Goal: Task Accomplishment & Management: Manage account settings

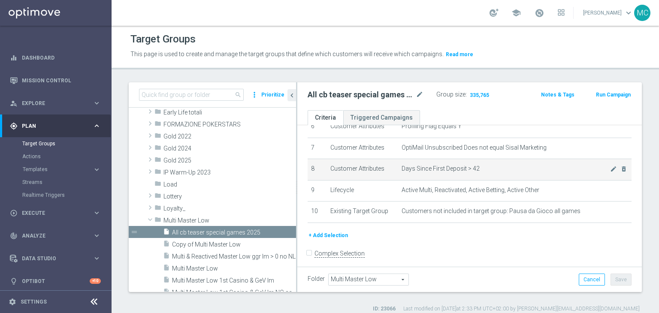
scroll to position [134, 0]
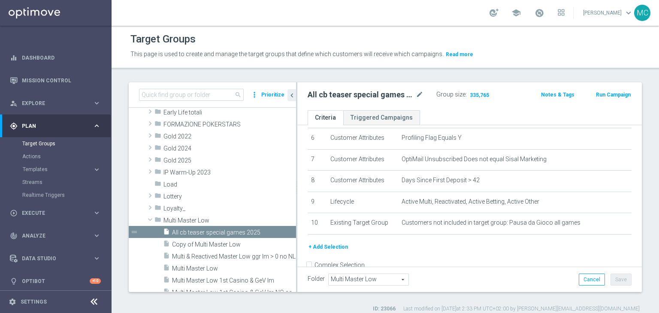
click at [349, 90] on h2 "All cb teaser special games 2025" at bounding box center [361, 95] width 106 height 10
click at [355, 95] on h2 "All cb teaser special games 2025" at bounding box center [361, 95] width 106 height 10
click at [357, 95] on h2 "All cb teaser special games 2025" at bounding box center [361, 95] width 106 height 10
